Goal: Transaction & Acquisition: Subscribe to service/newsletter

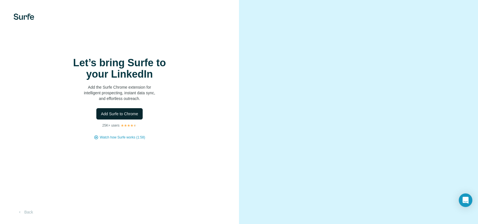
click at [137, 116] on span "Add Surfe to Chrome" at bounding box center [119, 114] width 37 height 6
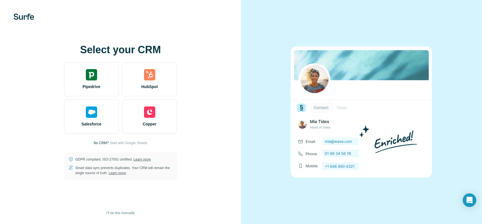
click at [215, 71] on div "Select your CRM Pipedrive HubSpot Salesforce Copper No CRM? Start with Google S…" at bounding box center [120, 112] width 219 height 136
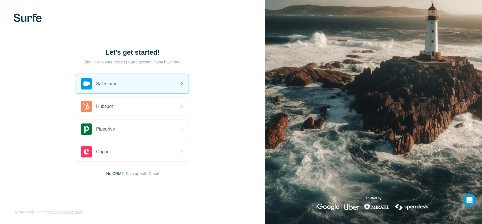
click at [116, 87] on span "Salesforce" at bounding box center [106, 83] width 21 height 7
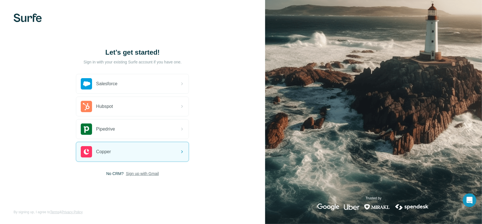
click at [136, 173] on span "Sign up with Gmail" at bounding box center [142, 173] width 33 height 6
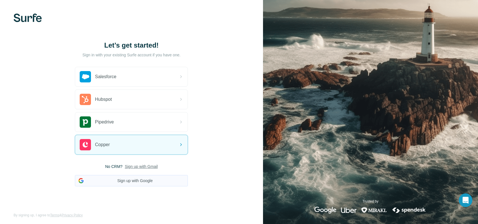
click at [136, 176] on button "Sign up with Google" at bounding box center [131, 180] width 113 height 11
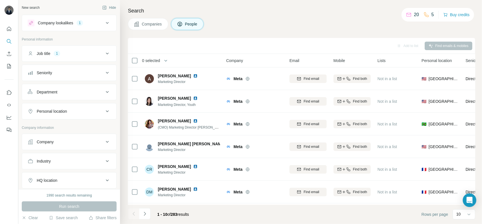
click at [73, 22] on div "Company lookalikes" at bounding box center [55, 23] width 35 height 6
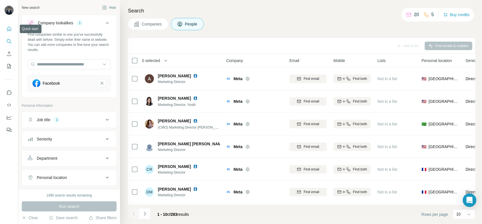
click at [7, 29] on icon "Quick start" at bounding box center [9, 29] width 6 height 6
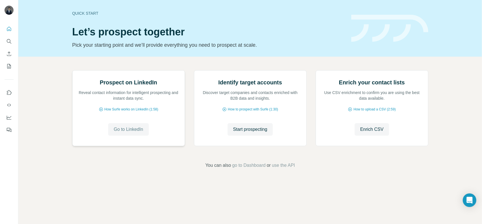
click at [126, 133] on span "Go to LinkedIn" at bounding box center [128, 129] width 29 height 7
